Goal: Transaction & Acquisition: Download file/media

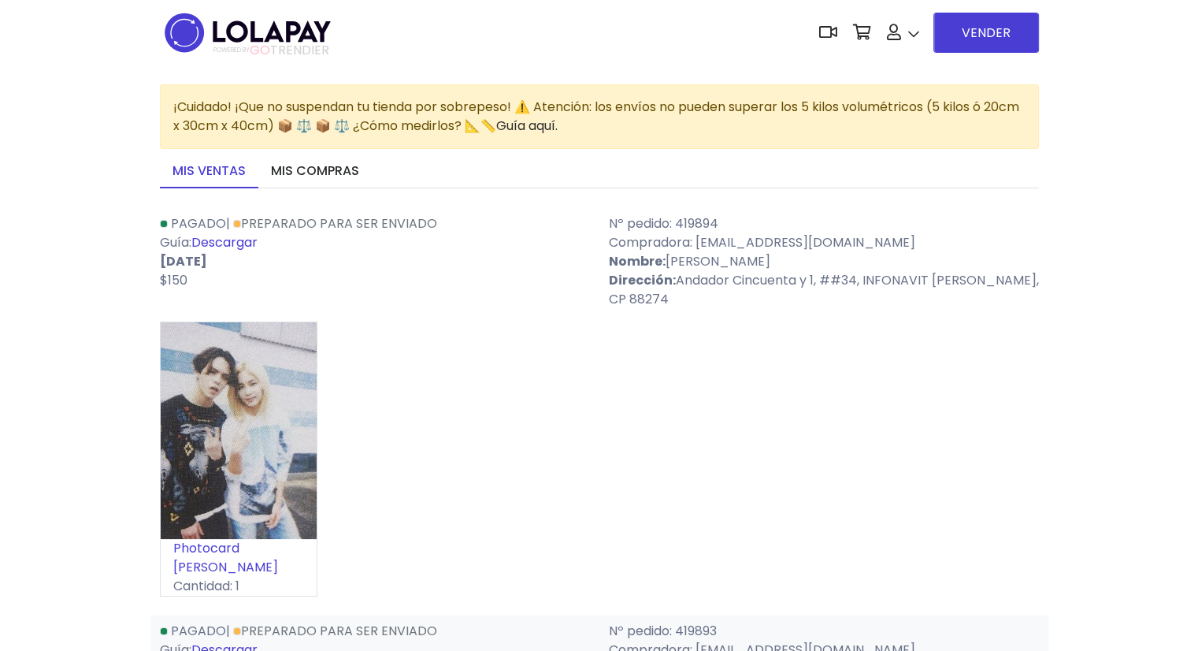
click at [250, 240] on link "Descargar" at bounding box center [224, 242] width 66 height 18
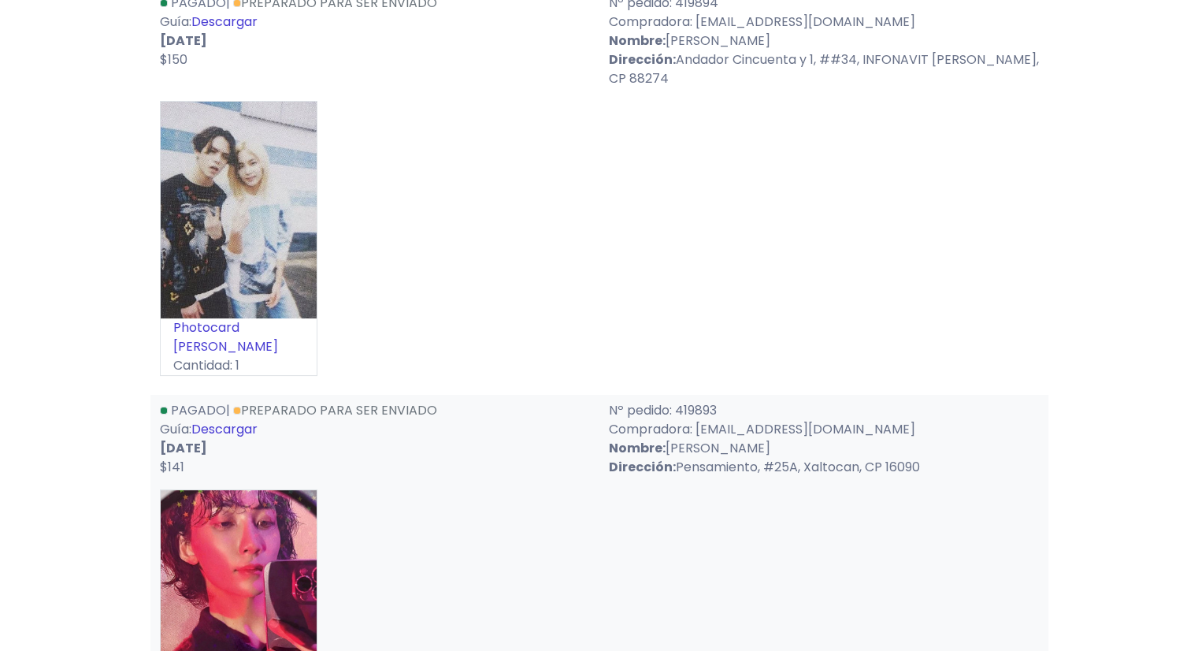
scroll to position [236, 0]
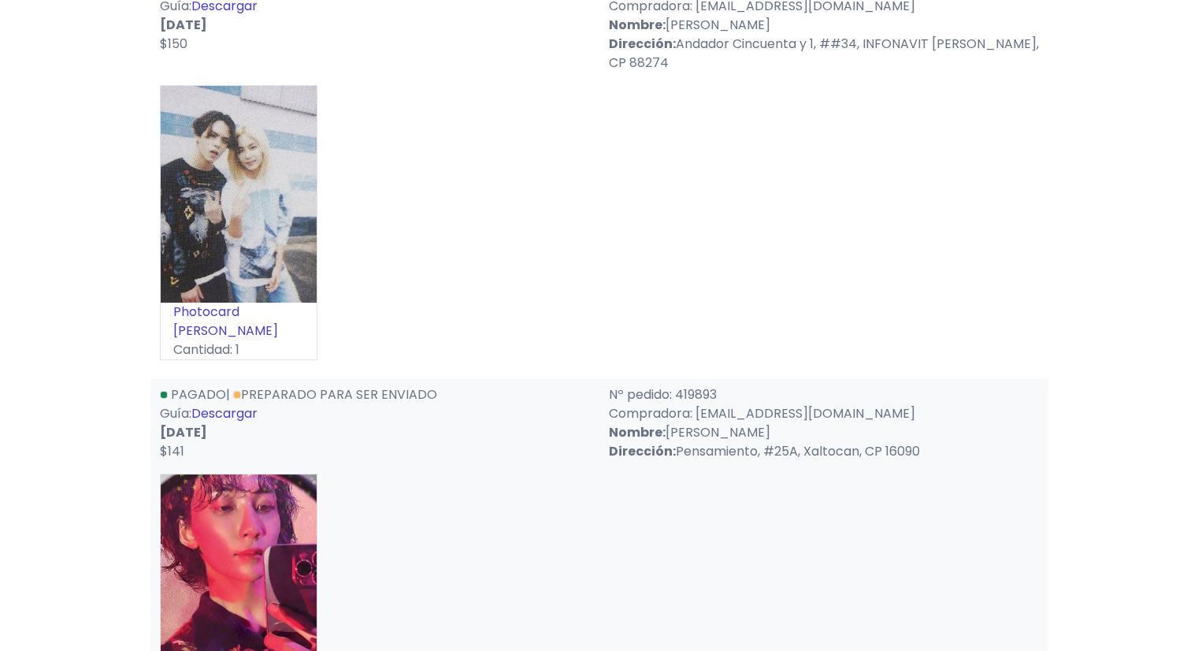
click at [249, 417] on link "Descargar" at bounding box center [224, 413] width 66 height 18
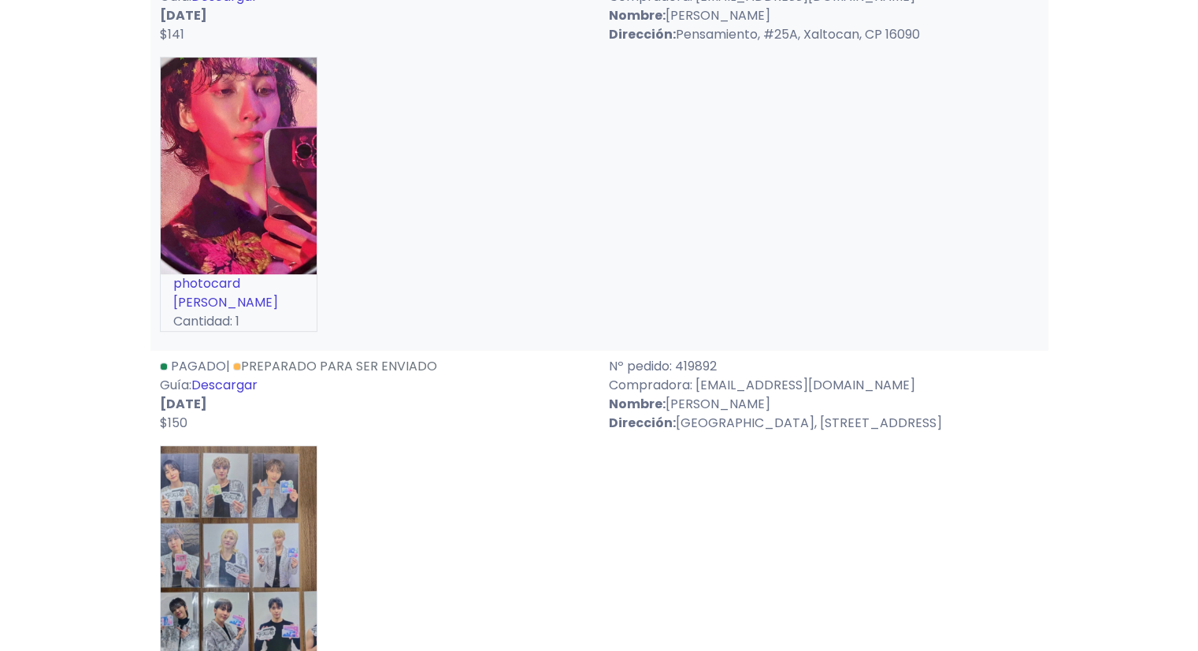
scroll to position [709, 0]
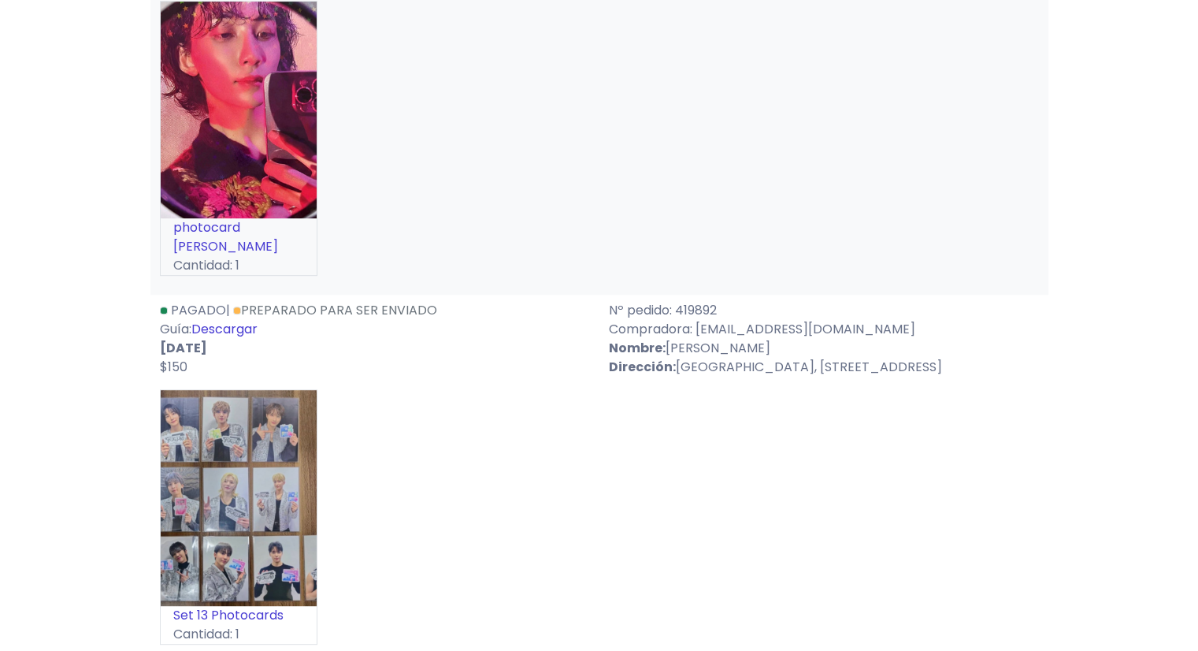
click at [247, 329] on link "Descargar" at bounding box center [224, 329] width 66 height 18
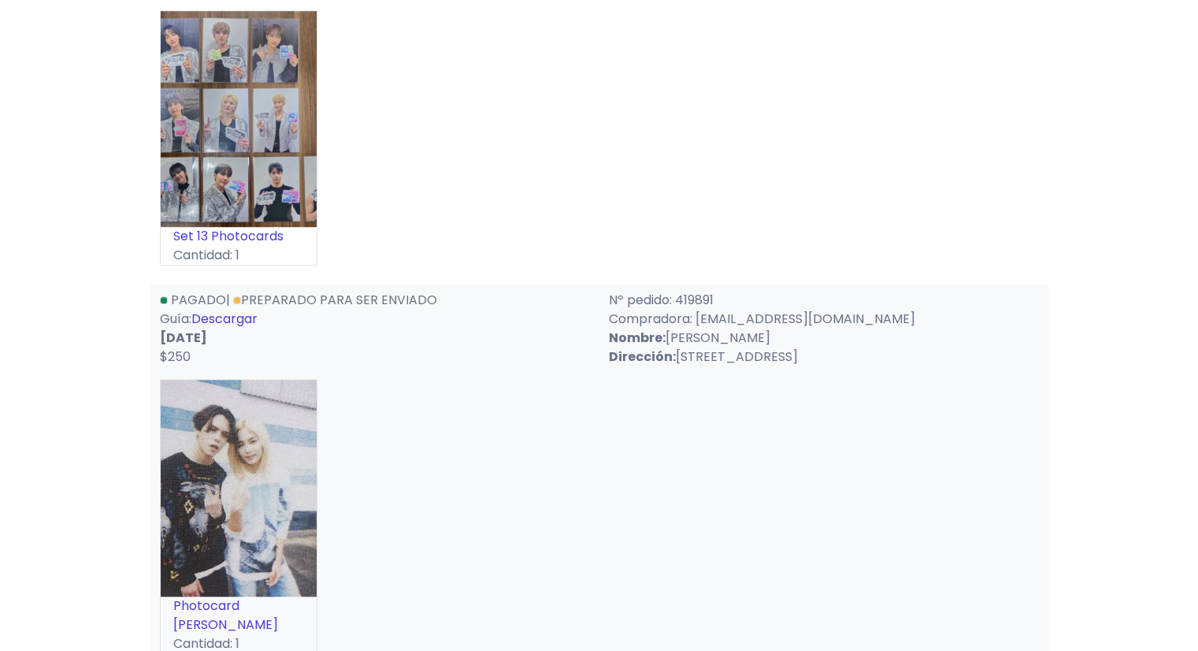
scroll to position [1103, 0]
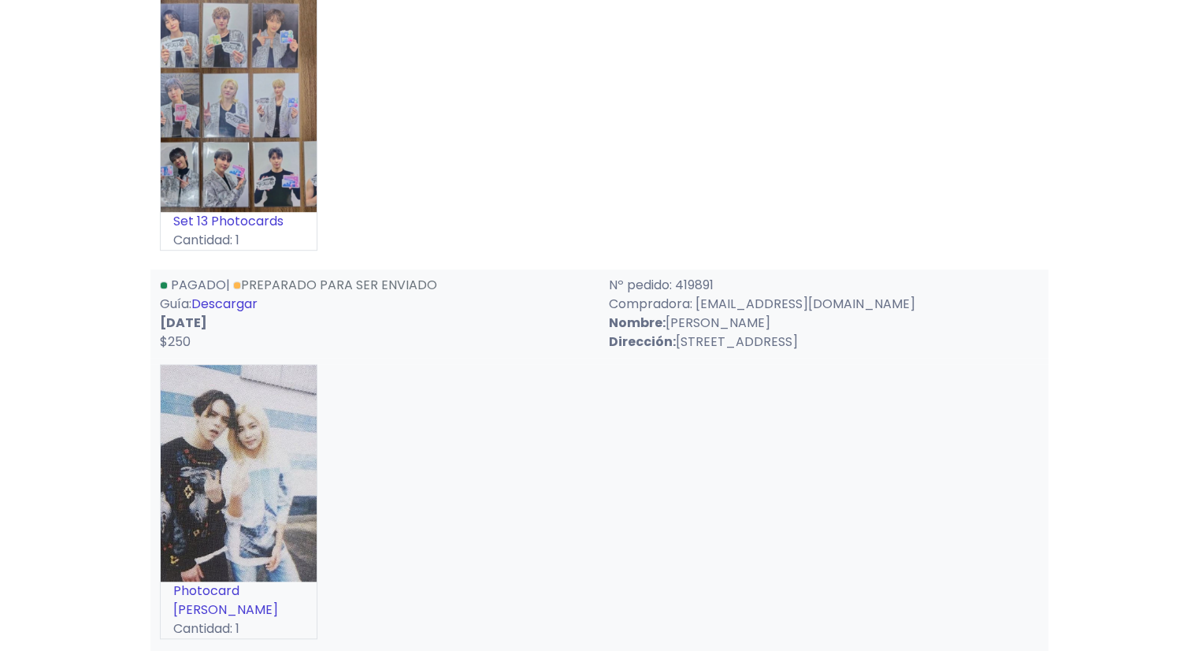
click at [243, 303] on link "Descargar" at bounding box center [224, 304] width 66 height 18
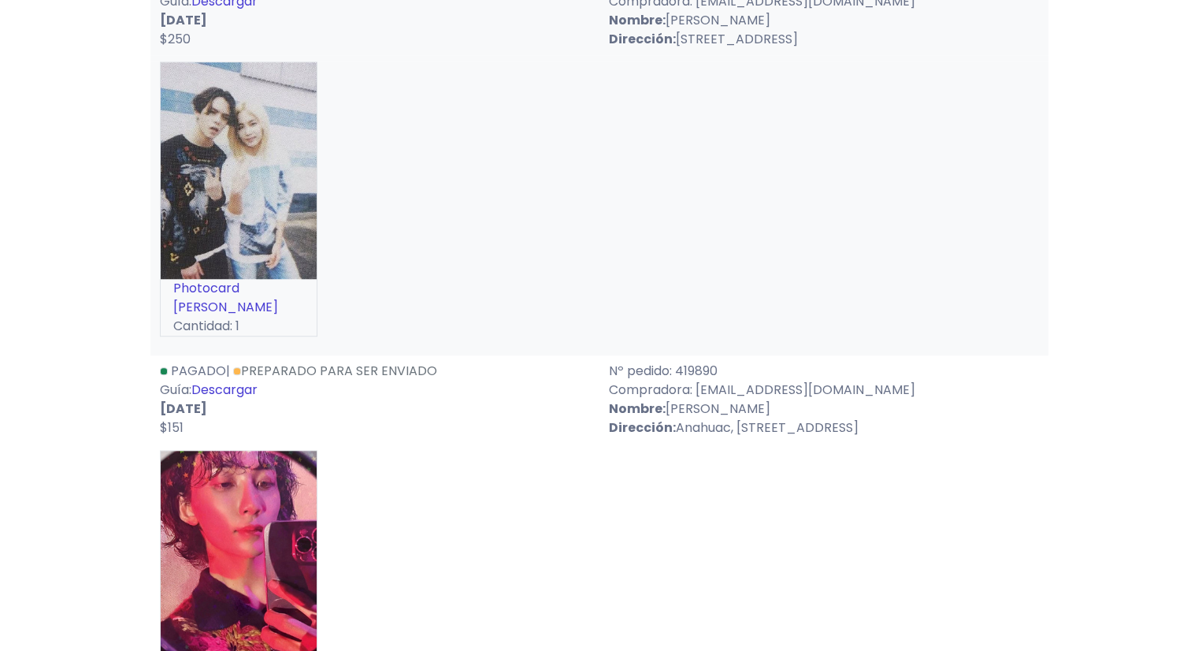
scroll to position [1497, 0]
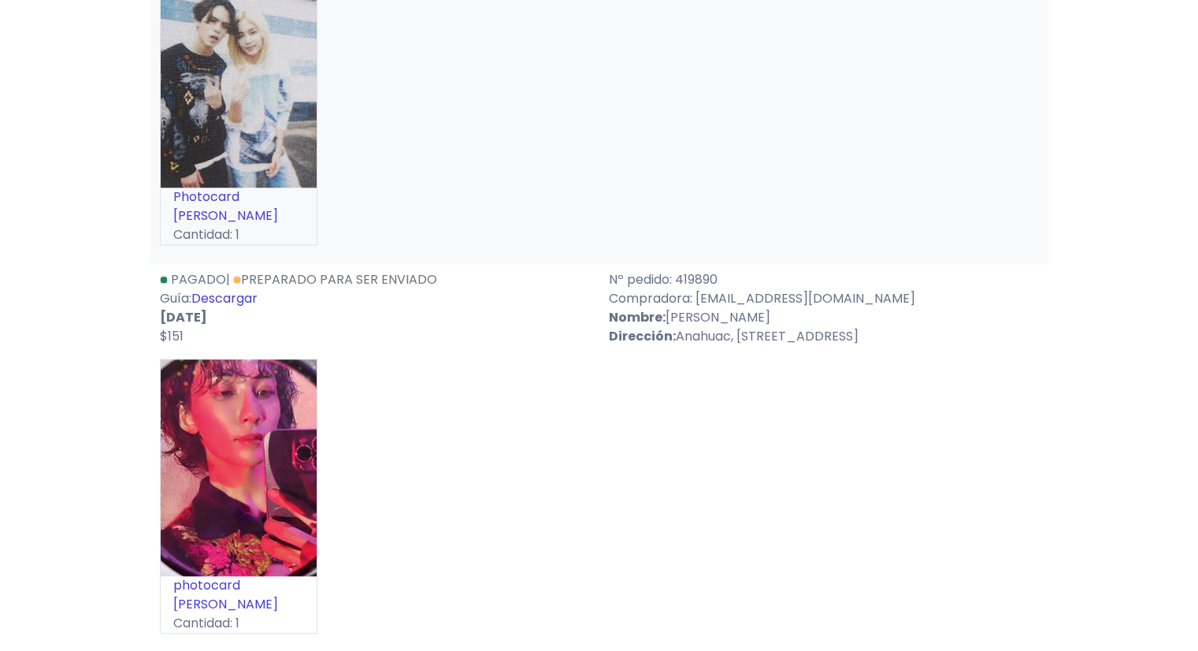
click at [239, 300] on link "Descargar" at bounding box center [224, 298] width 66 height 18
